Goal: Task Accomplishment & Management: Use online tool/utility

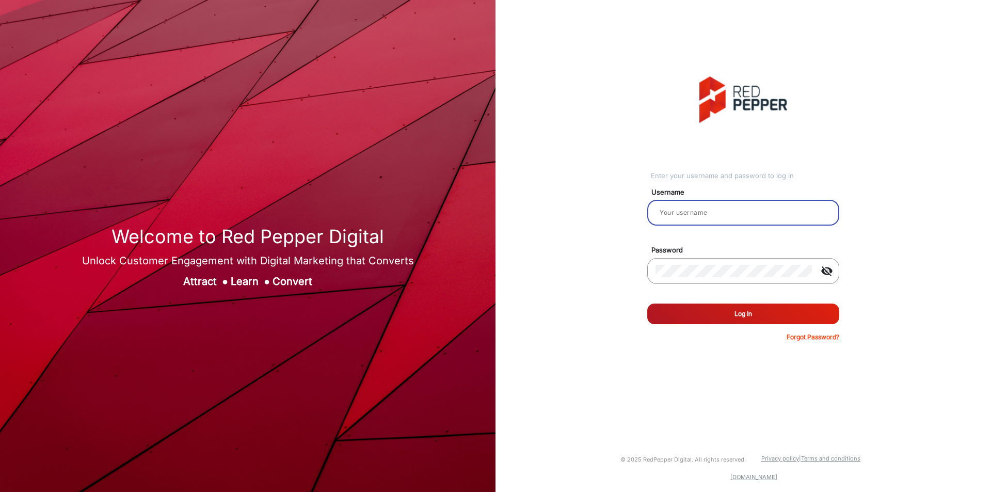
click at [698, 217] on input "email" at bounding box center [744, 212] width 176 height 12
type input "[PERSON_NAME]"
click at [693, 310] on button "Log In" at bounding box center [743, 314] width 192 height 21
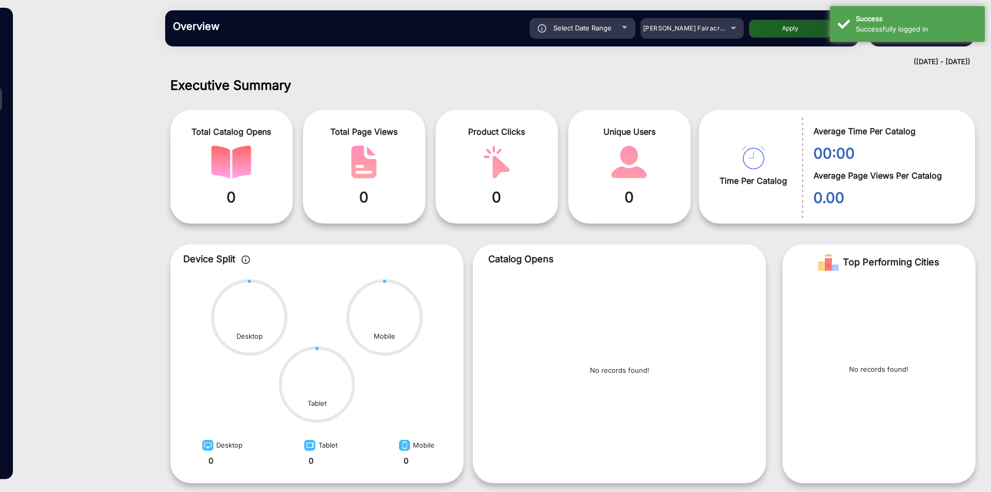
scroll to position [8, 0]
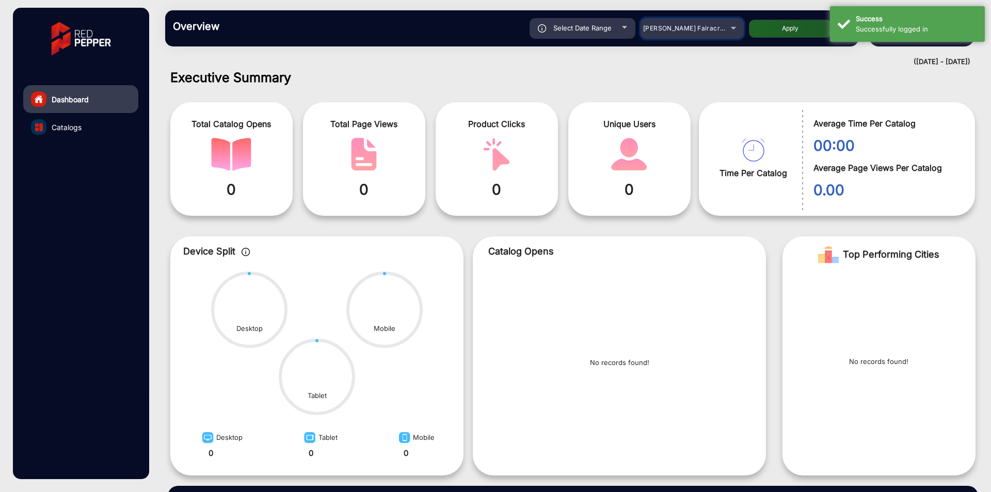
click at [696, 27] on span "[PERSON_NAME] Fairacre Farms" at bounding box center [694, 28] width 102 height 8
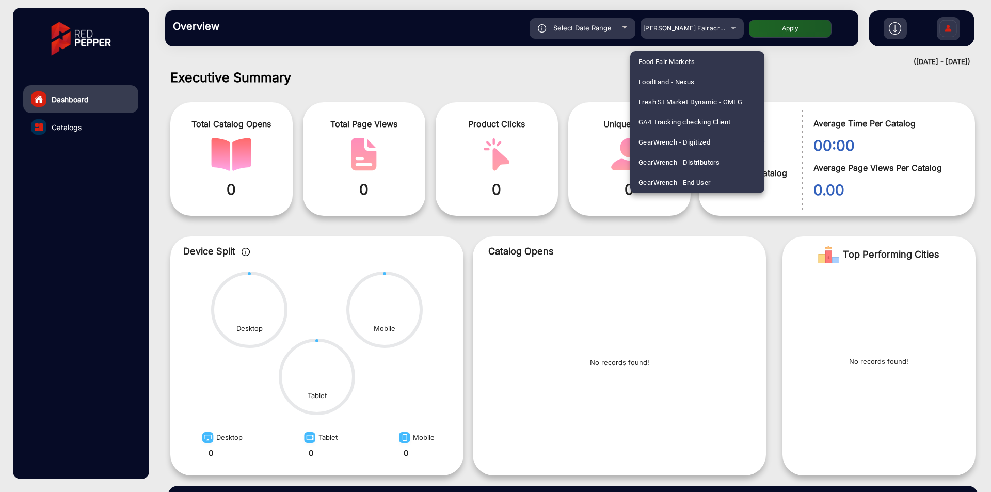
scroll to position [1795, 0]
click at [673, 139] on span "[PERSON_NAME] E-Commerce" at bounding box center [686, 142] width 94 height 20
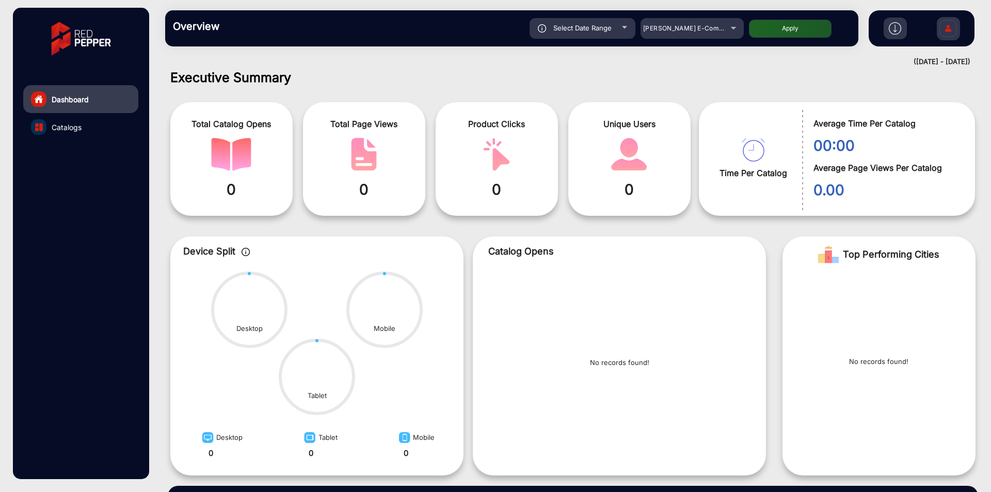
click at [812, 28] on button "Apply" at bounding box center [790, 29] width 83 height 18
type input "[DATE]"
